Goal: Find specific page/section: Find specific page/section

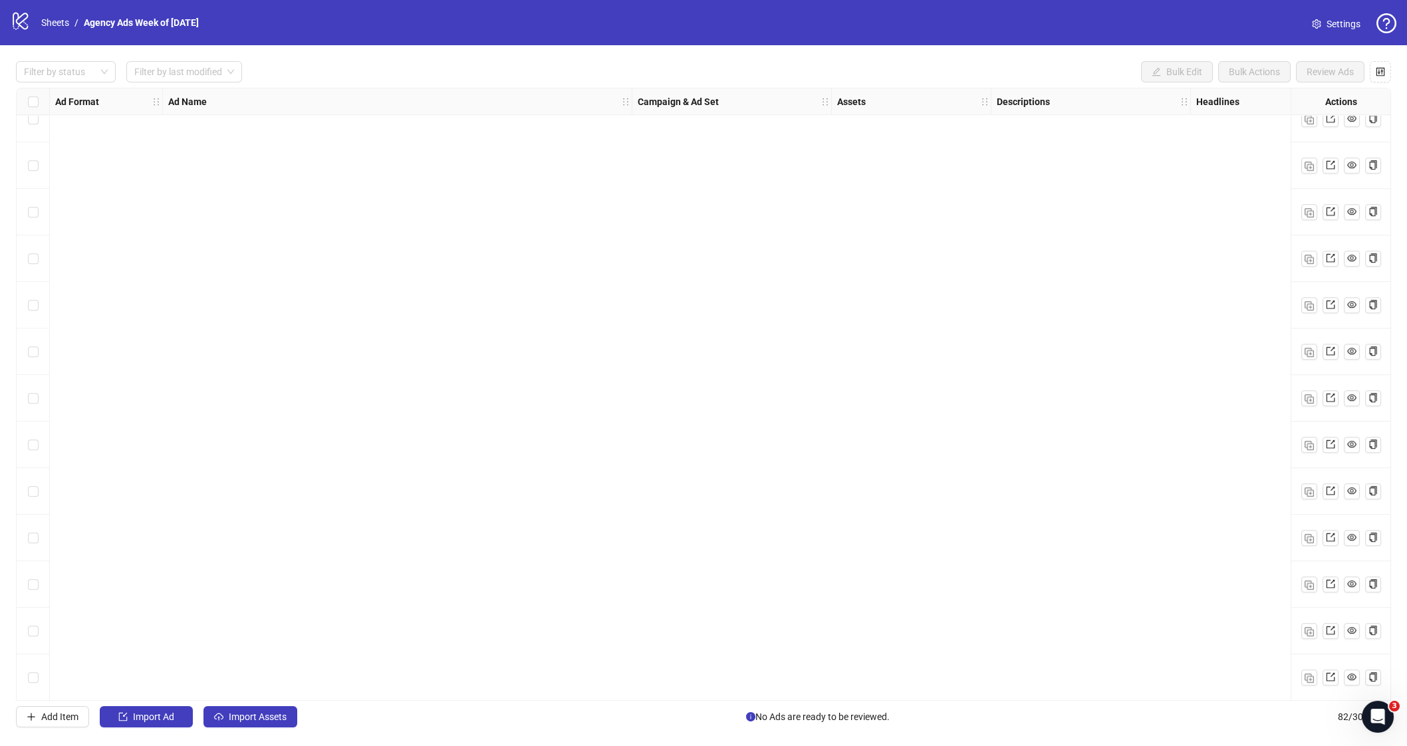
scroll to position [1332, 0]
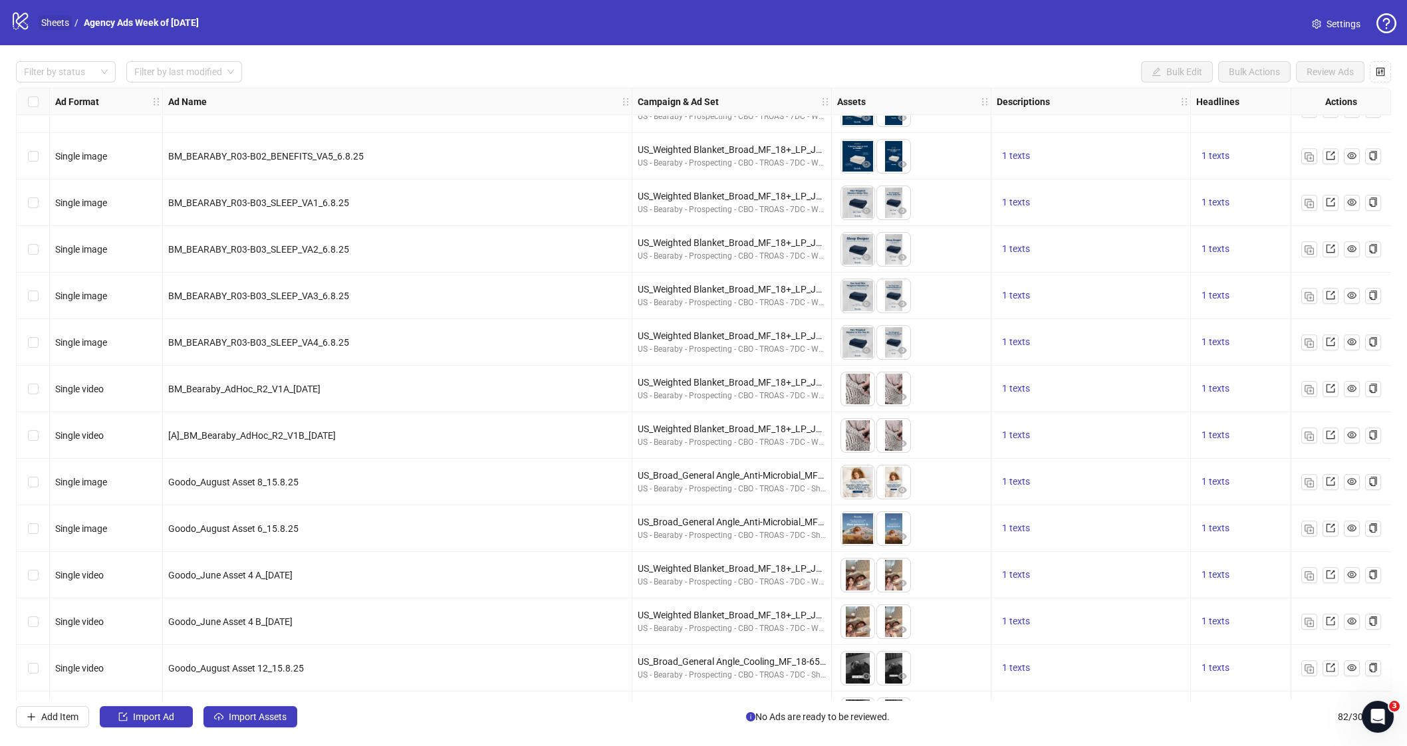
click at [47, 28] on link "Sheets" at bounding box center [55, 22] width 33 height 15
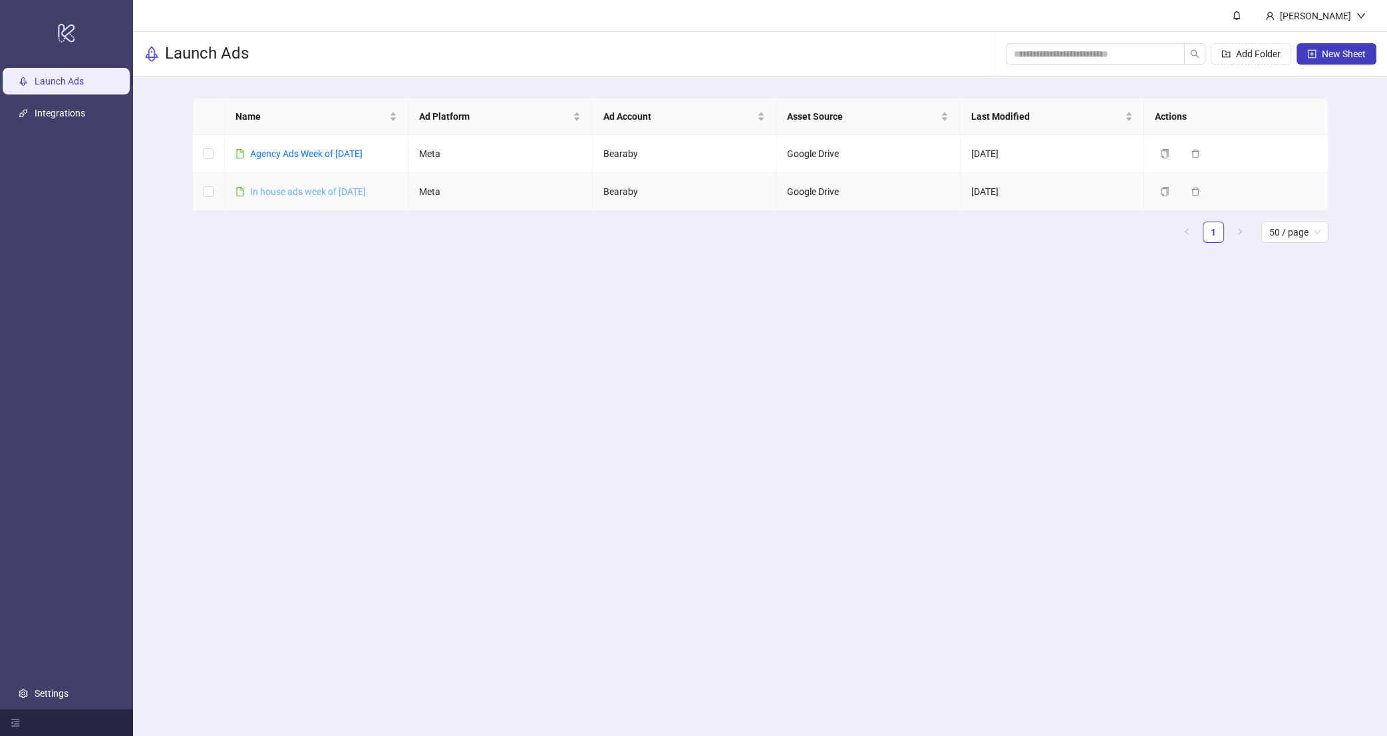
click at [322, 193] on link "In house ads week of [DATE]" at bounding box center [308, 191] width 116 height 11
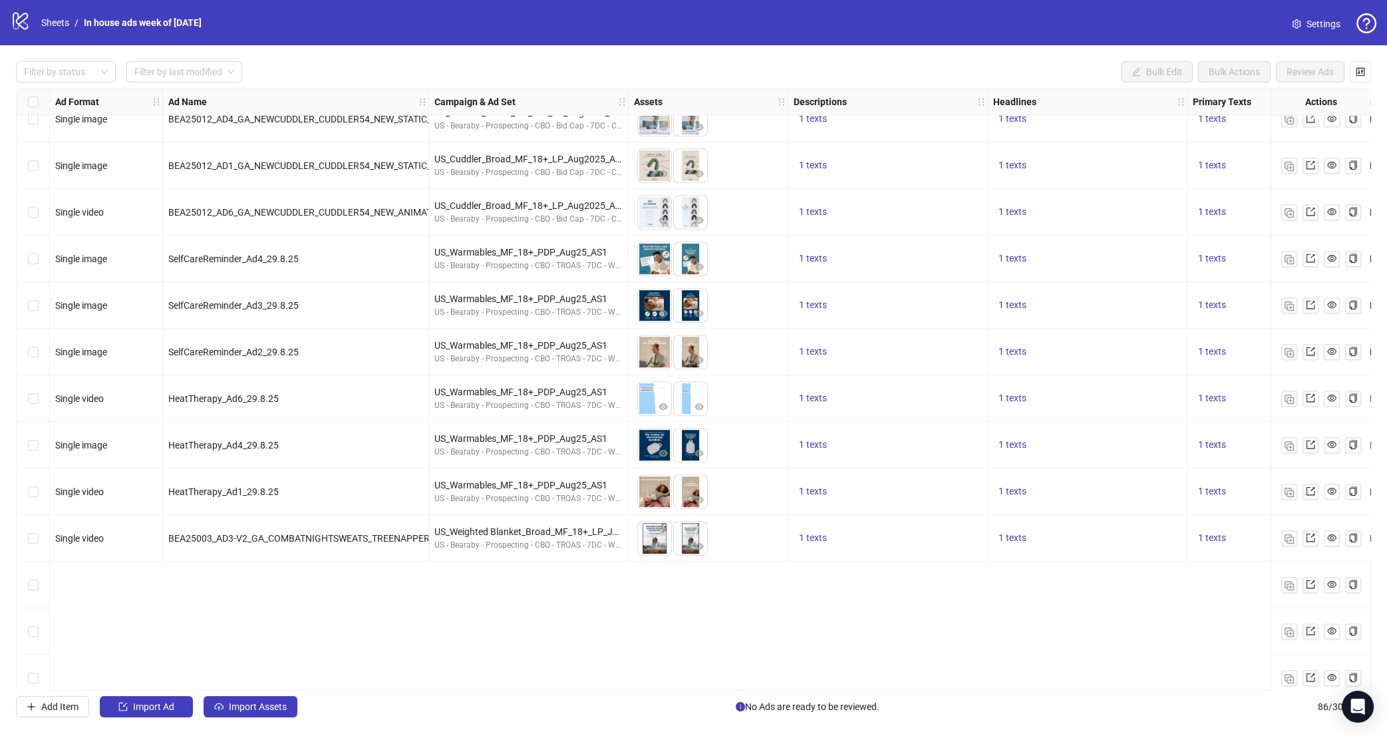
scroll to position [889, 0]
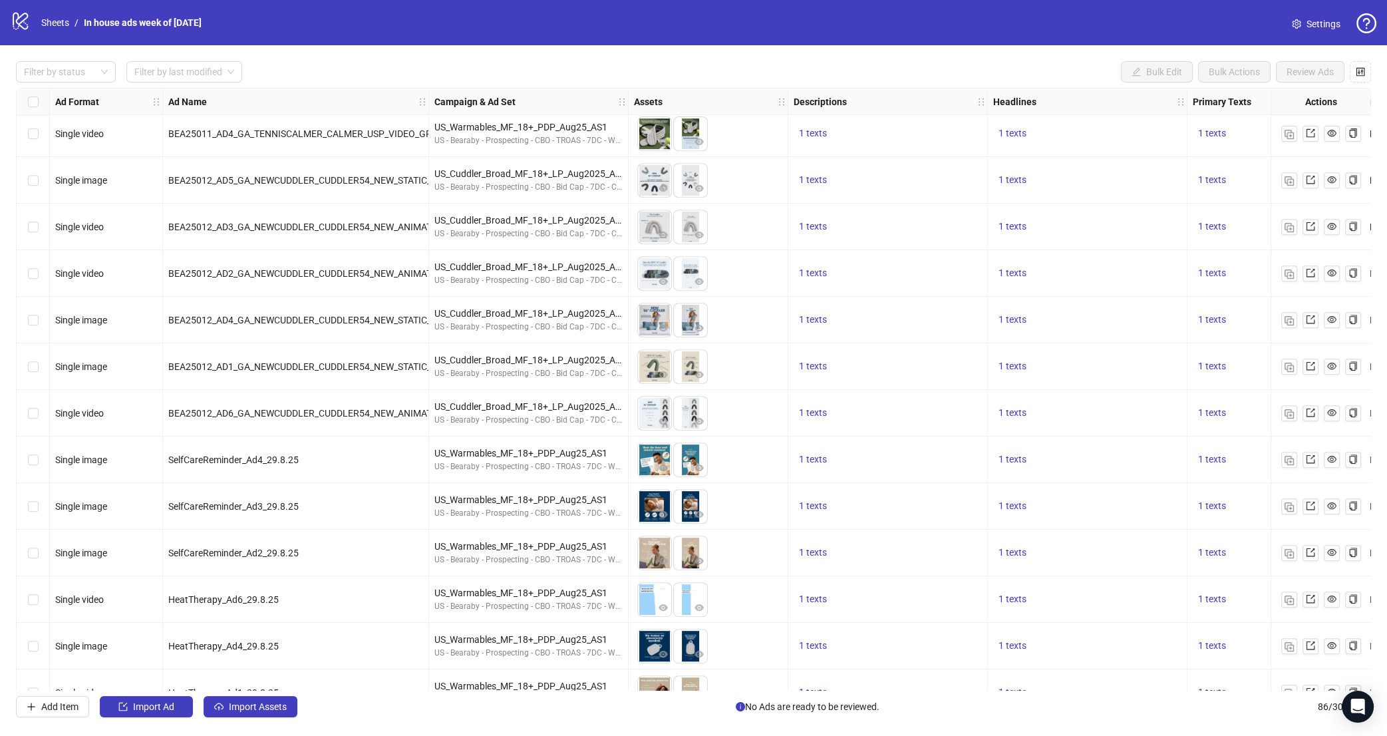
click at [34, 185] on label "Select row 21" at bounding box center [33, 180] width 11 height 15
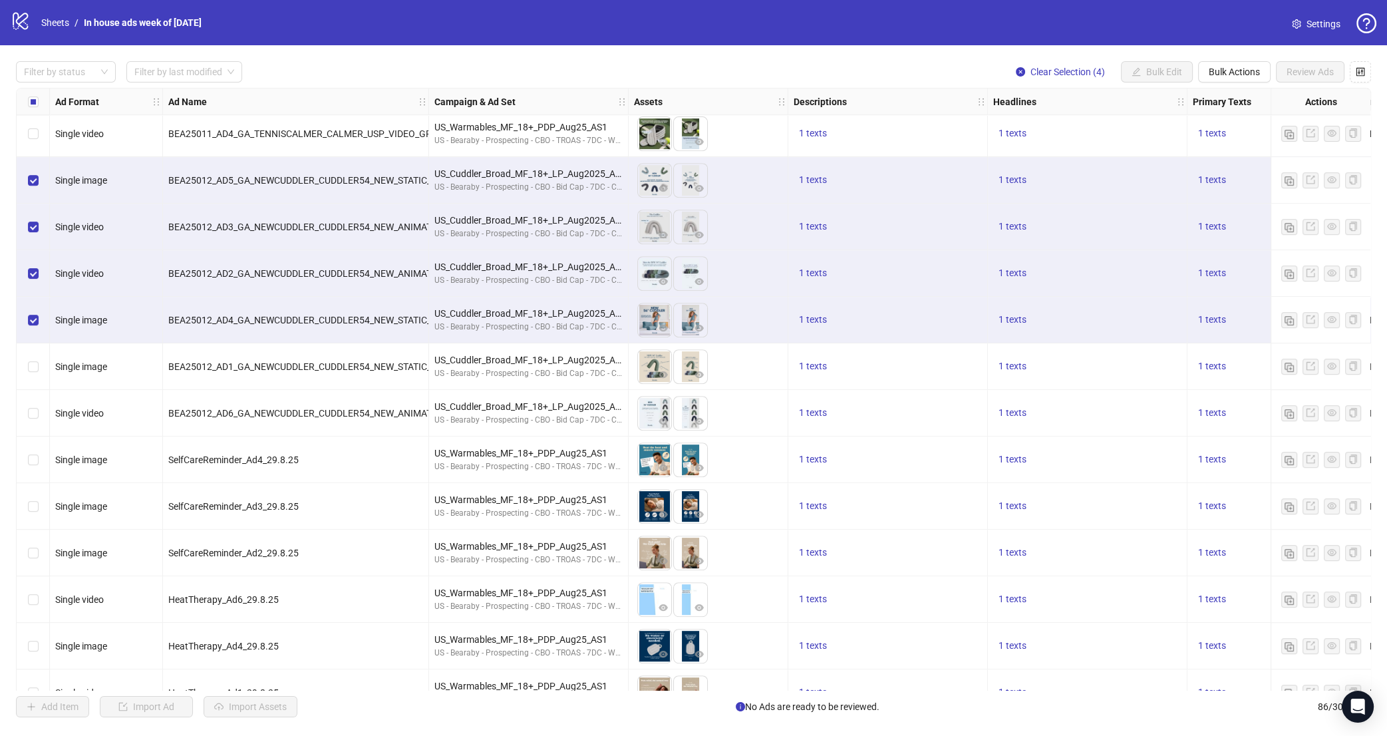
click at [41, 370] on div "Select row 25" at bounding box center [33, 366] width 33 height 47
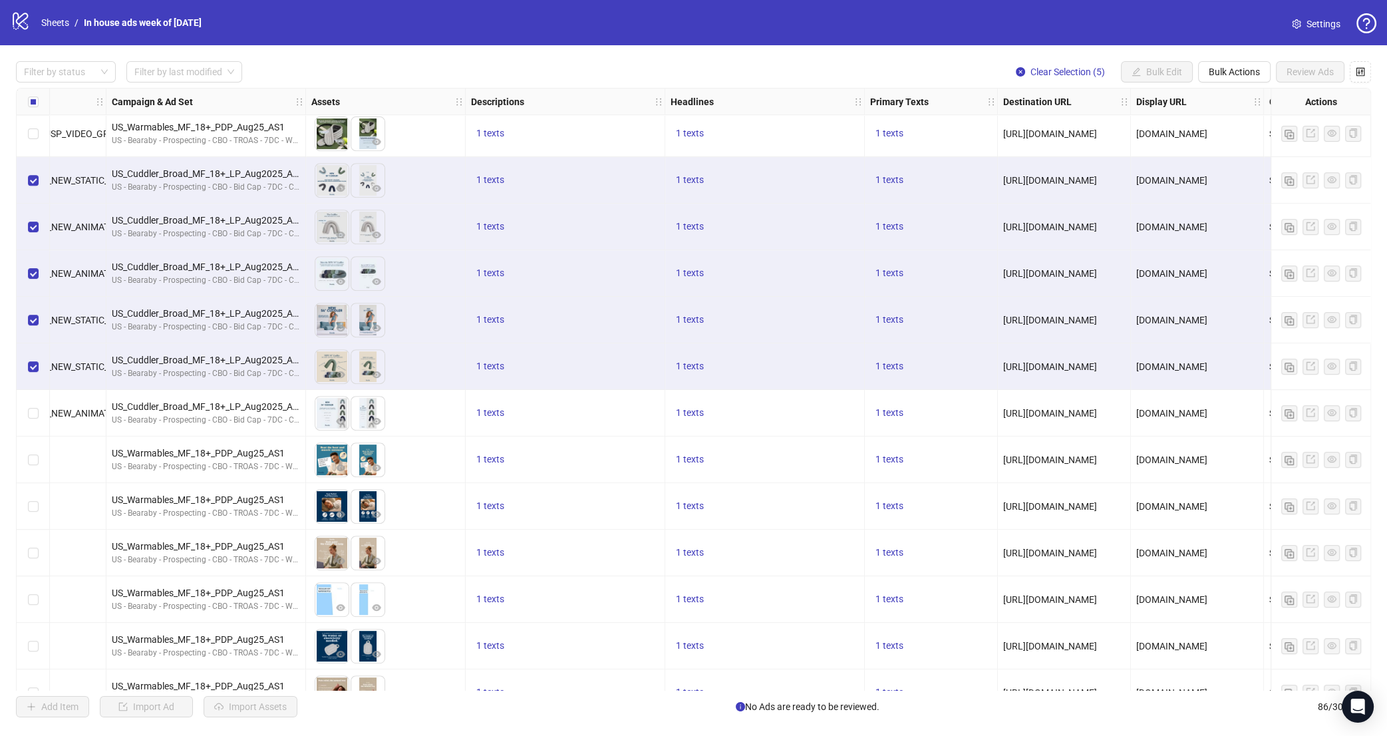
scroll to position [889, 422]
